Goal: Transaction & Acquisition: Purchase product/service

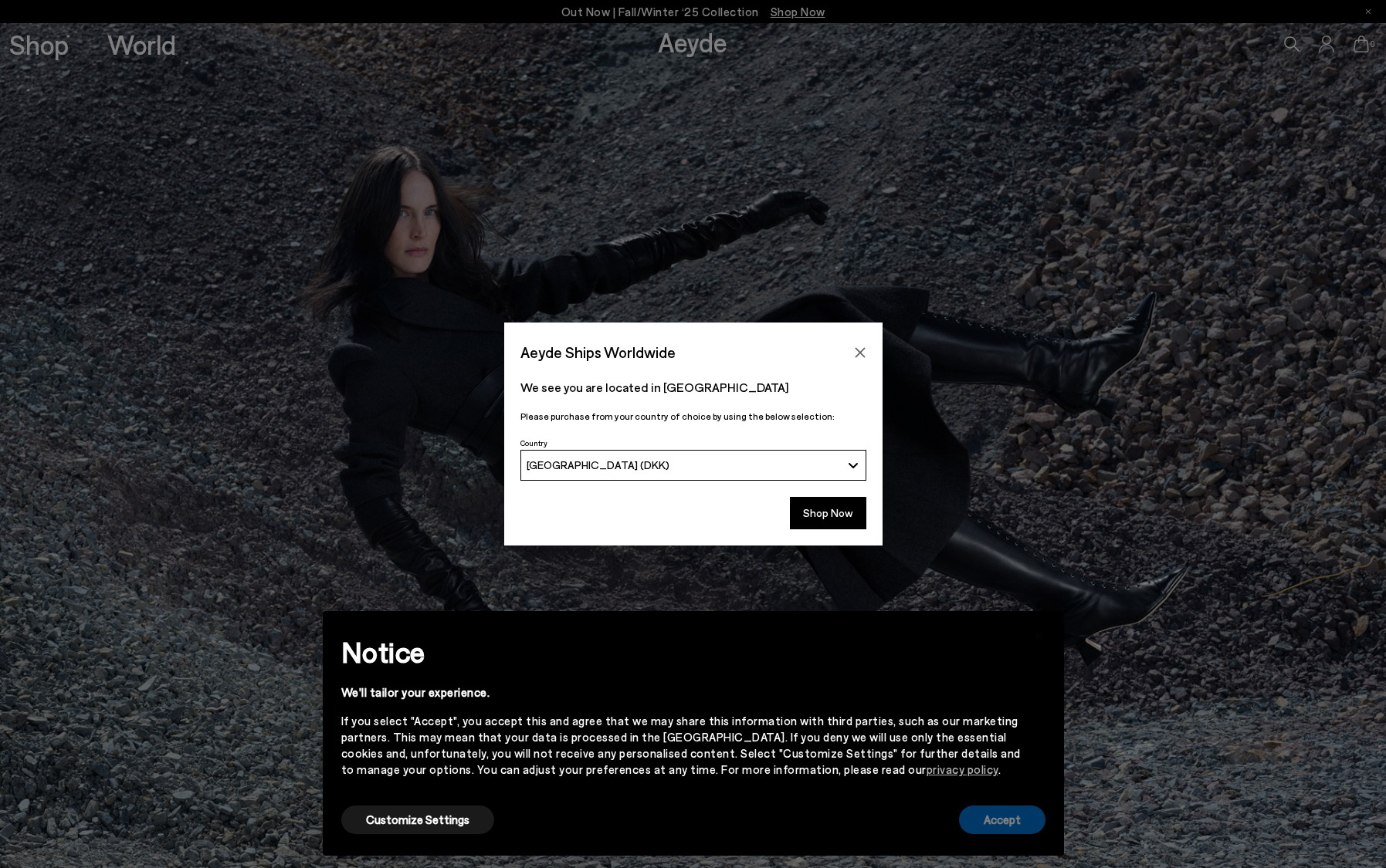
click at [976, 820] on button "Accept" at bounding box center [1002, 820] width 86 height 29
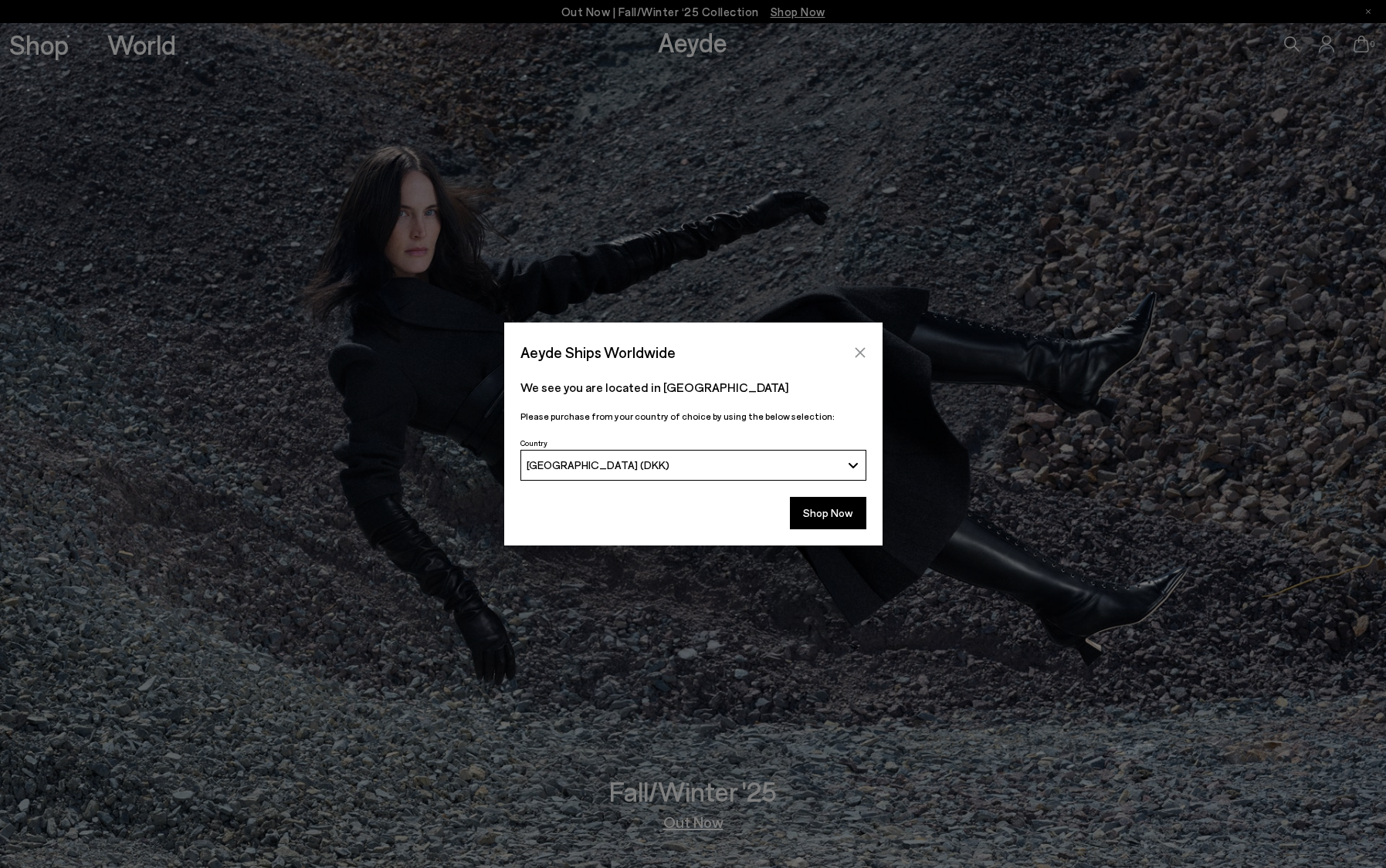
click at [860, 346] on icon "Close" at bounding box center [860, 352] width 12 height 12
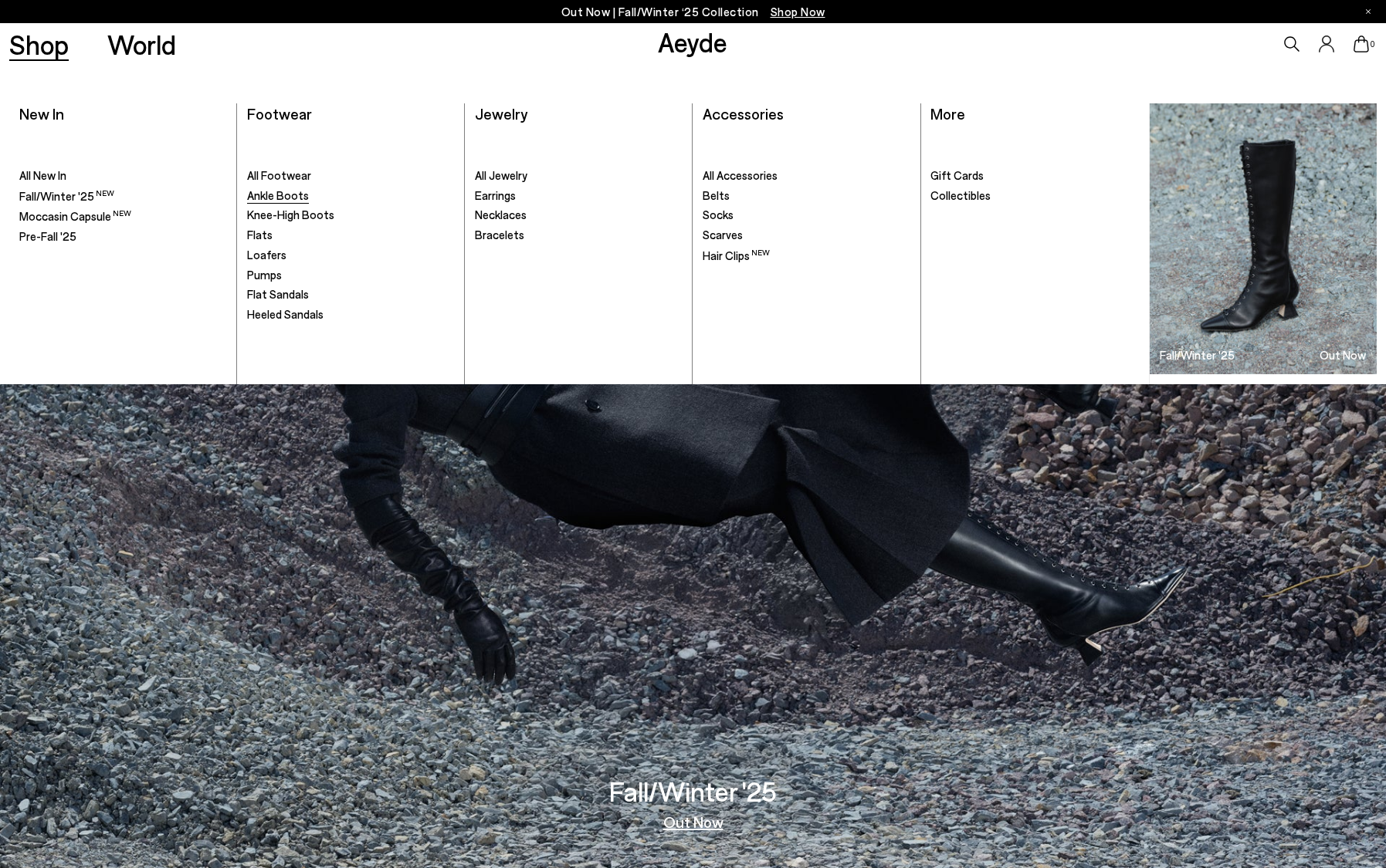
click at [272, 189] on span "Ankle Boots" at bounding box center [278, 195] width 62 height 14
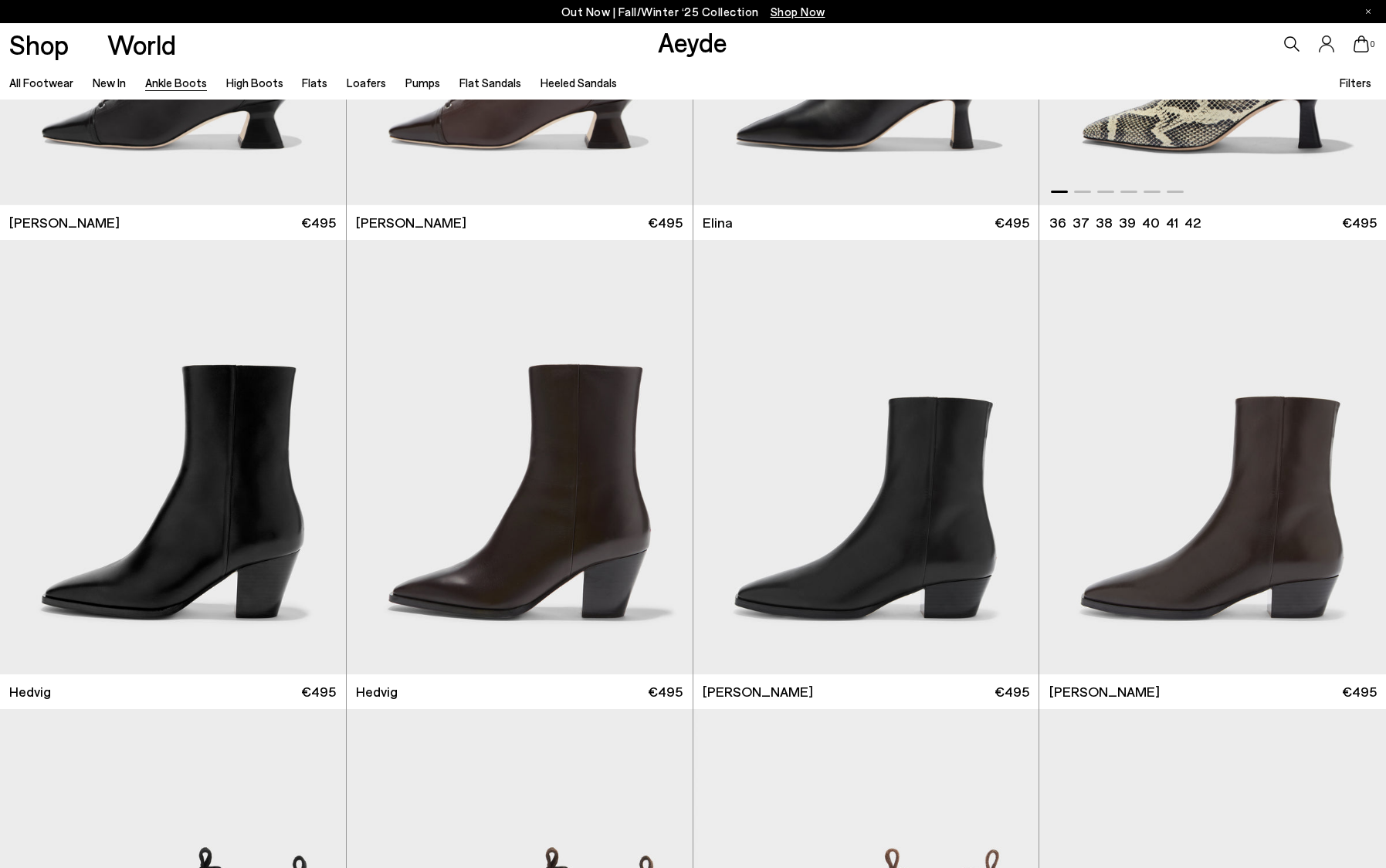
scroll to position [333, 0]
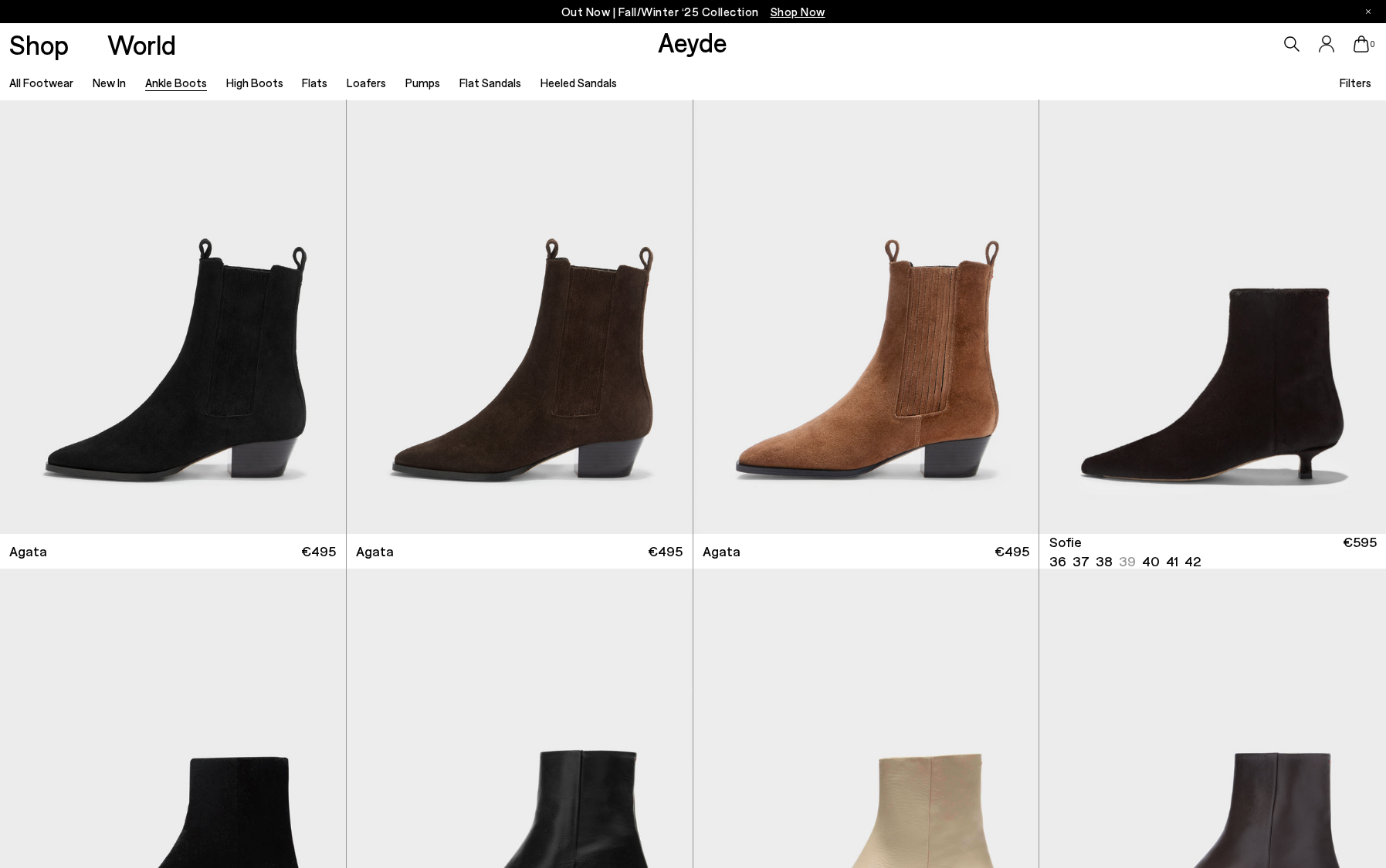
scroll to position [1236, 0]
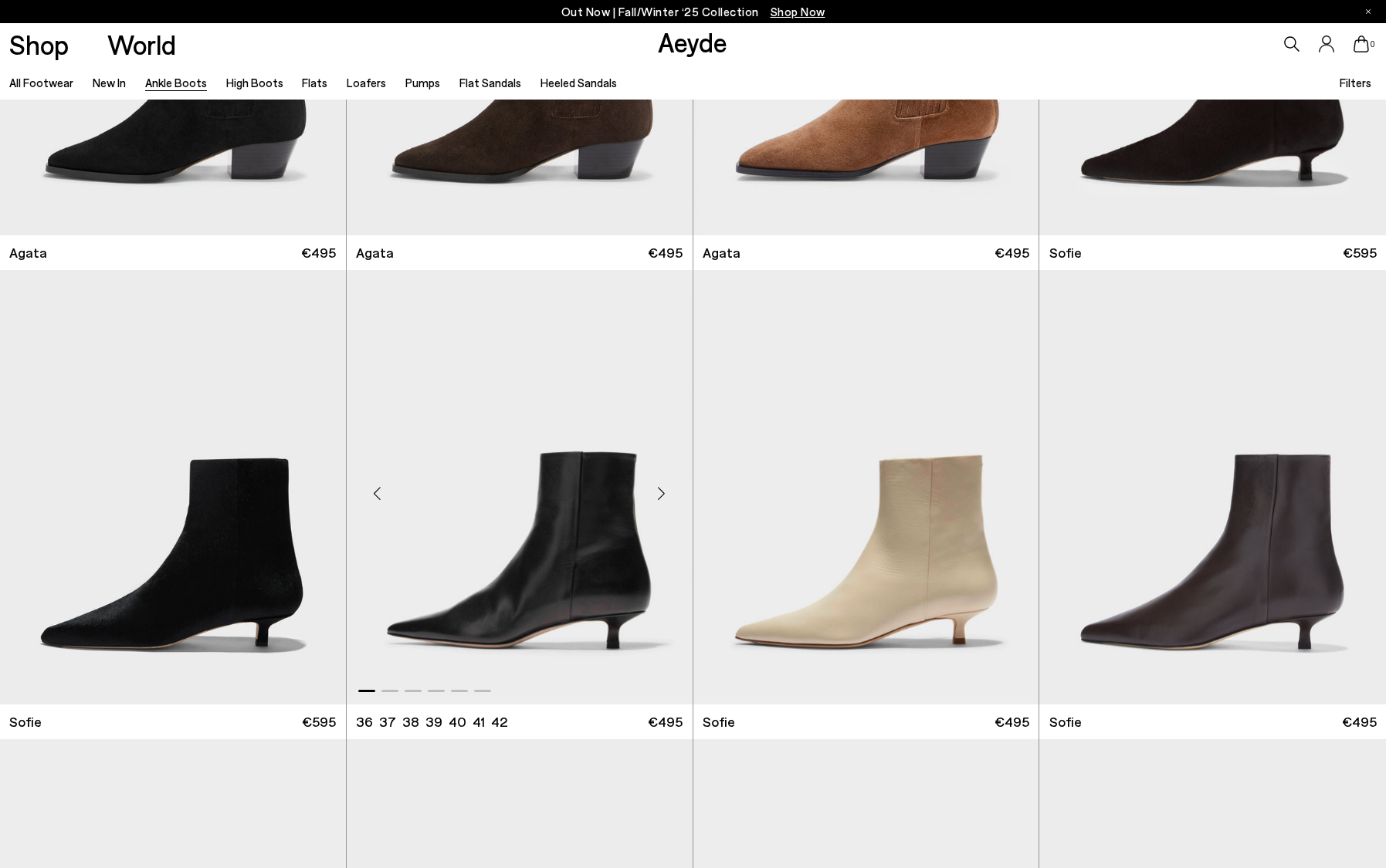
click at [536, 583] on img "1 / 6" at bounding box center [519, 487] width 346 height 434
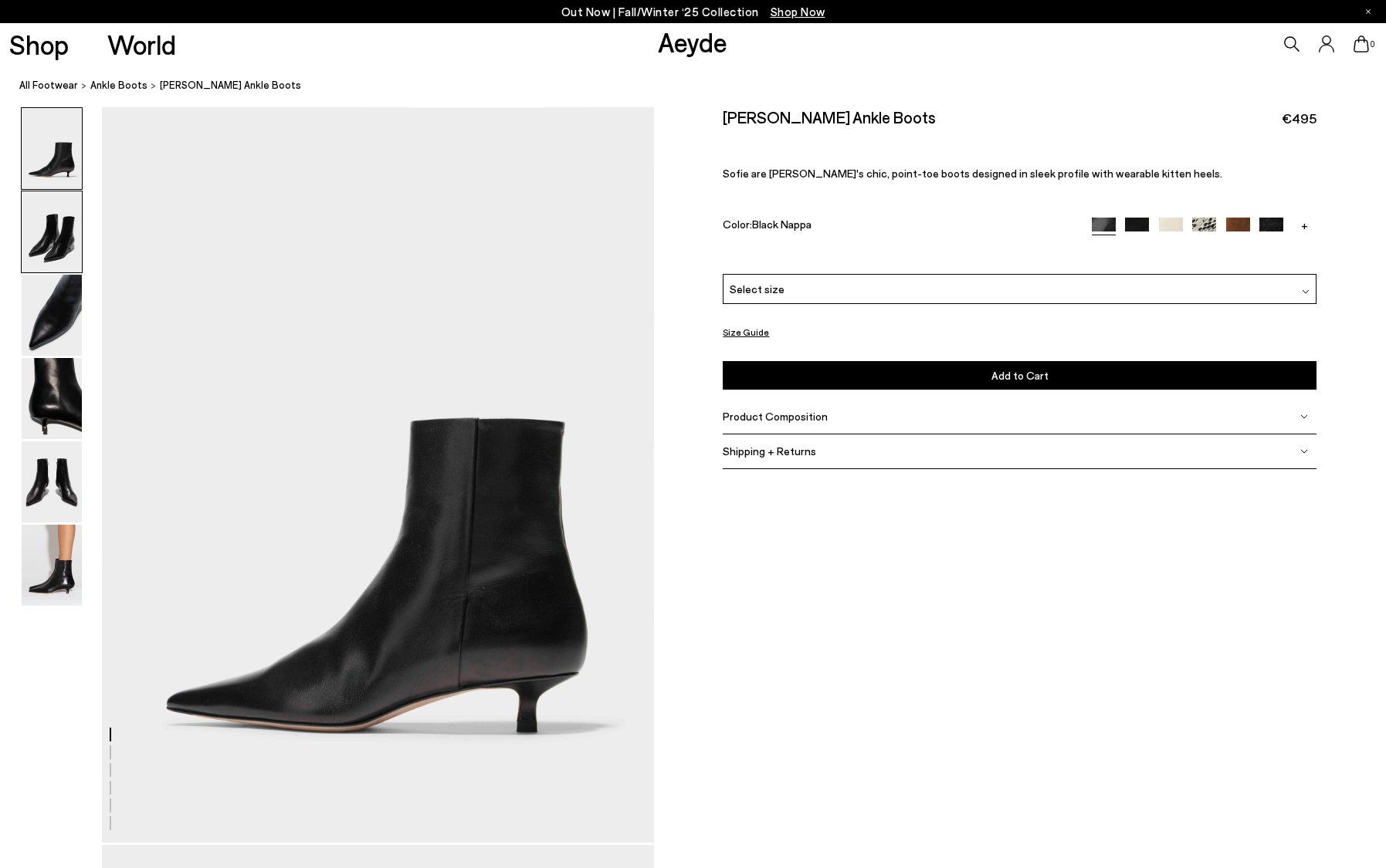
click at [44, 255] on img at bounding box center [52, 232] width 60 height 81
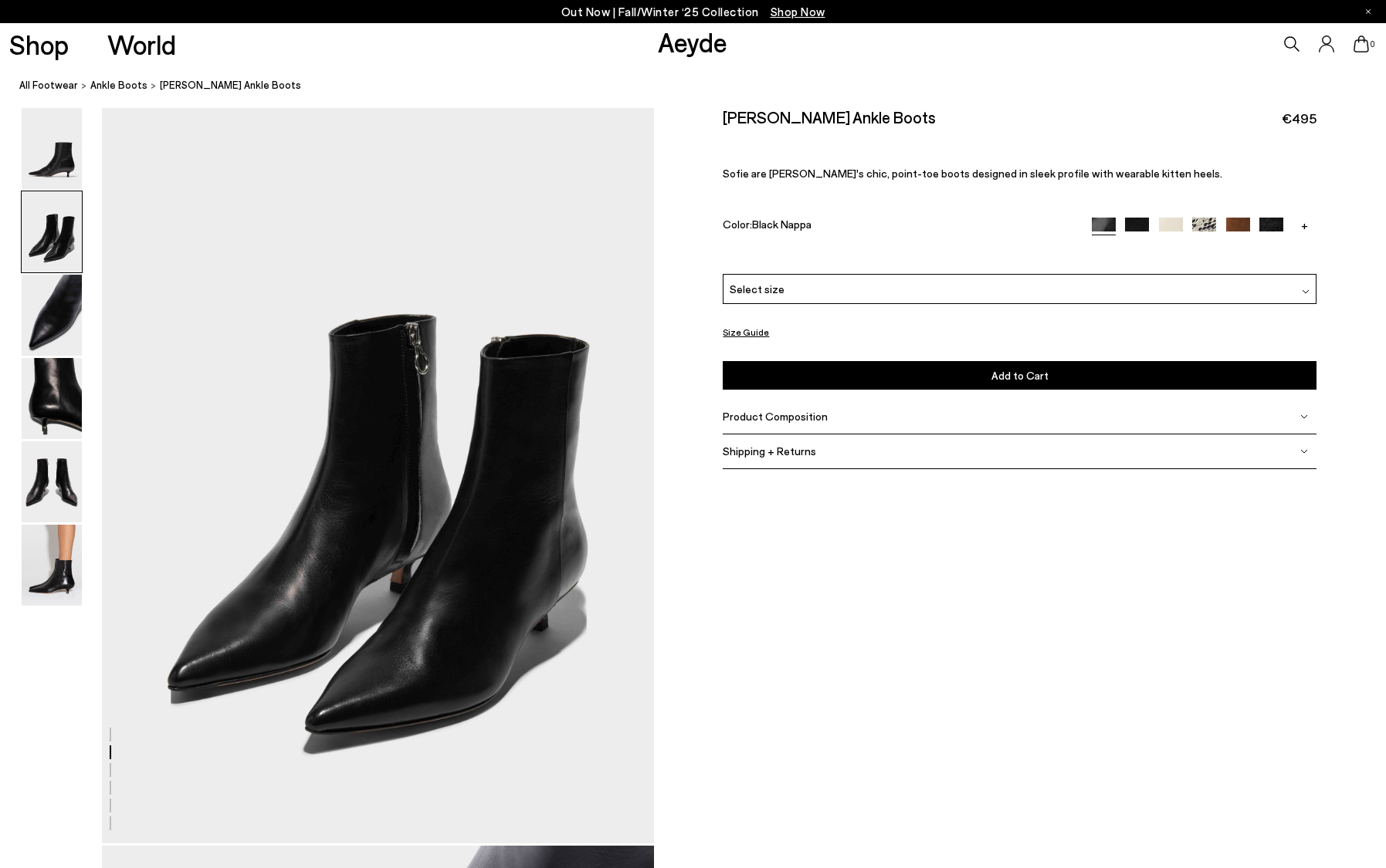
scroll to position [740, 0]
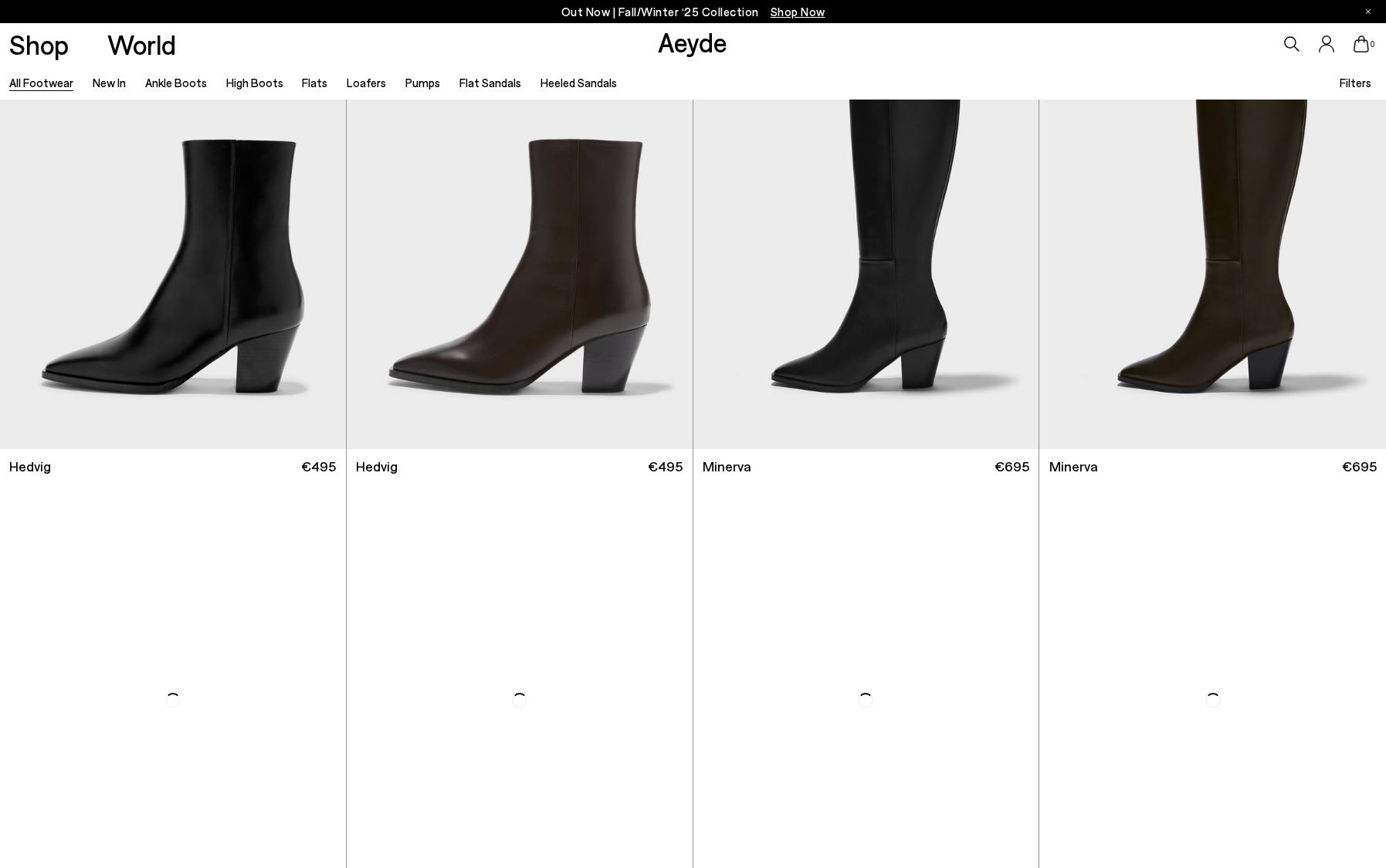
scroll to position [1494, 0]
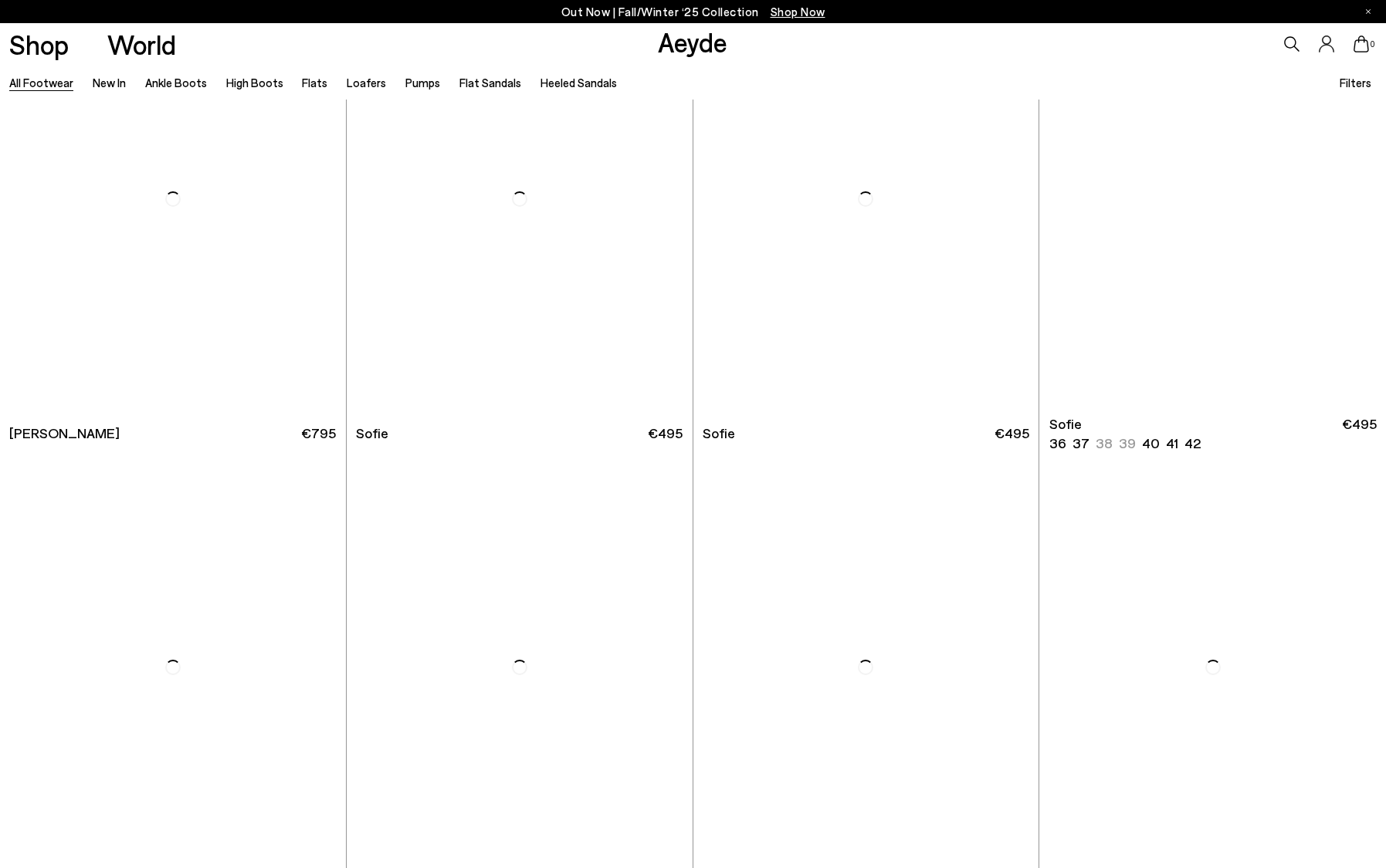
scroll to position [5753, 0]
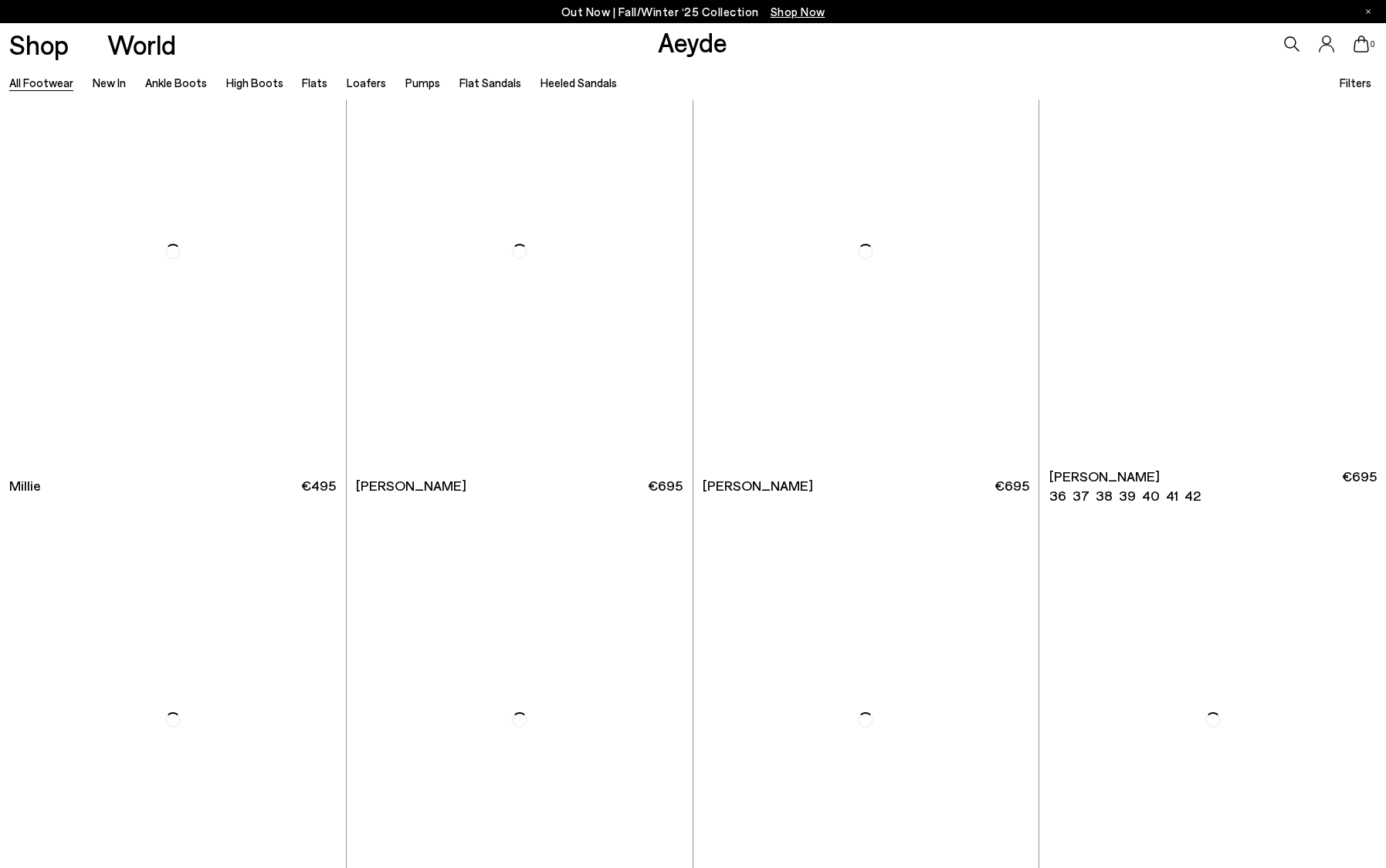
scroll to position [8513, 0]
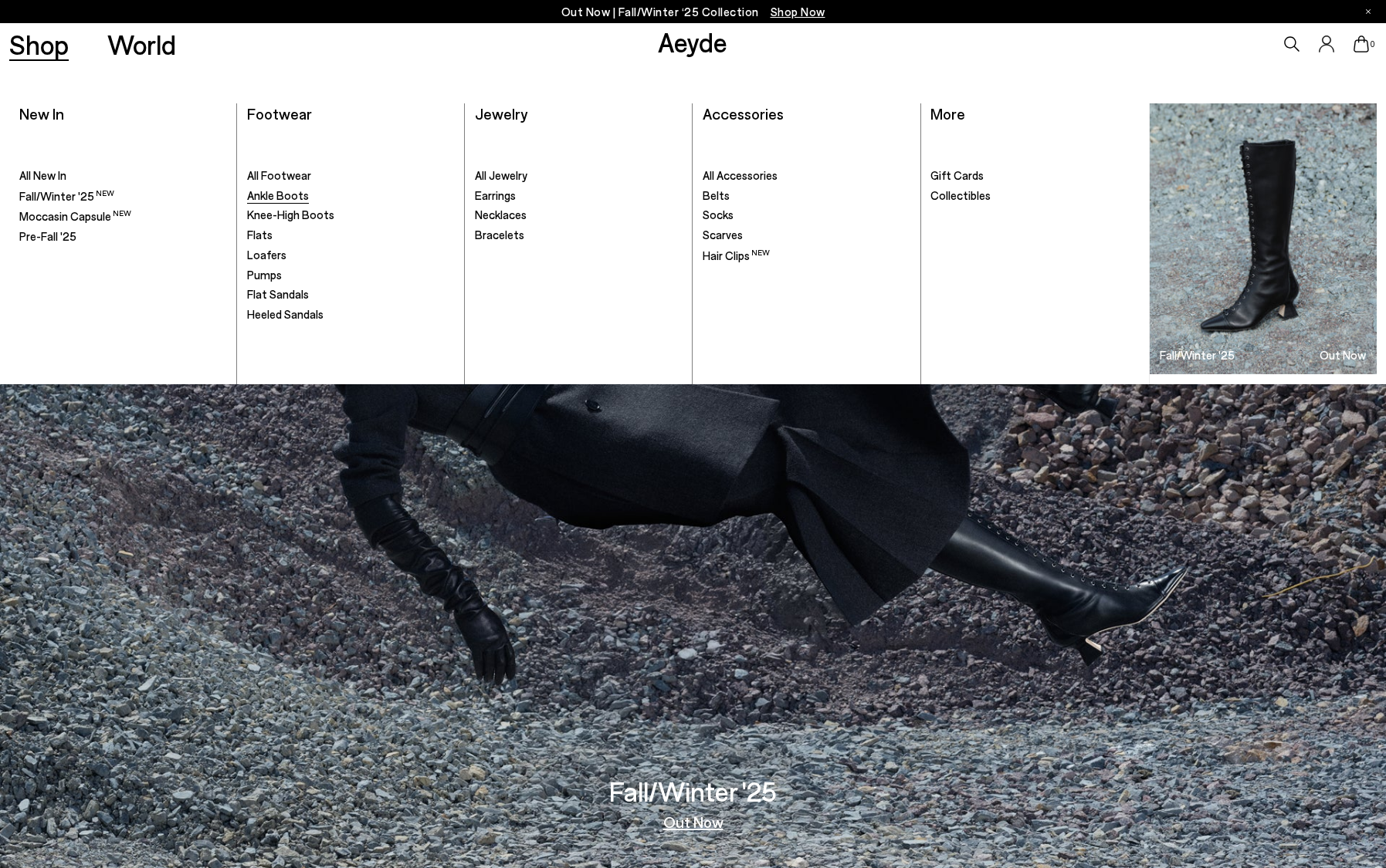
click at [273, 195] on span "Ankle Boots" at bounding box center [278, 195] width 62 height 14
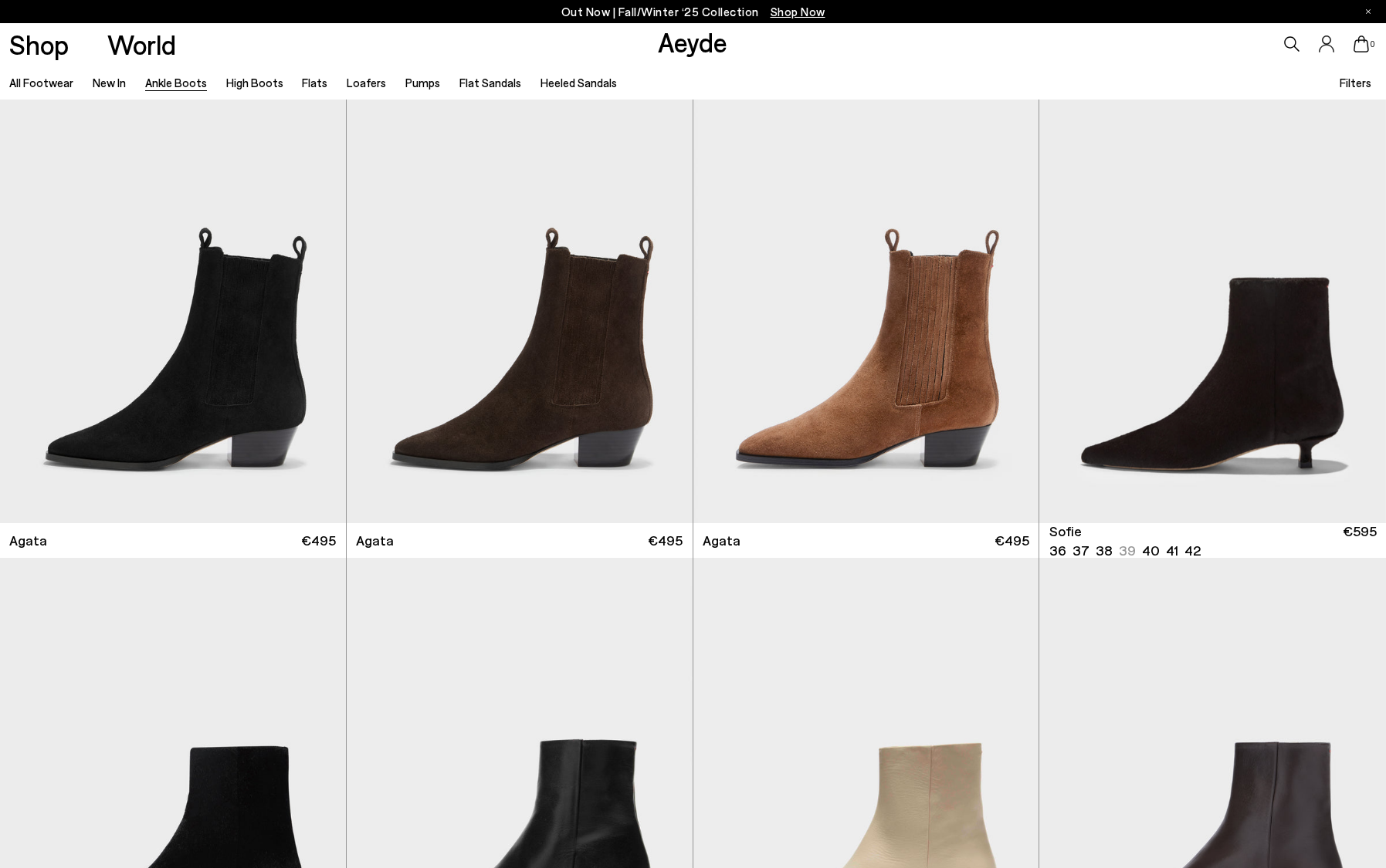
scroll to position [951, 0]
